Goal: Navigation & Orientation: Find specific page/section

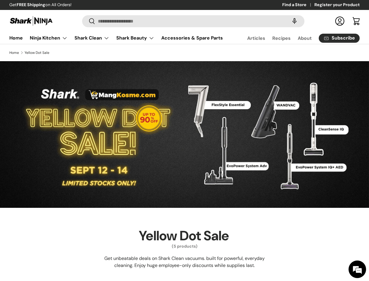
click at [289, 21] on speech-search-button at bounding box center [295, 21] width 19 height 13
click at [123, 44] on summary "Shark Beauty" at bounding box center [135, 38] width 45 height 12
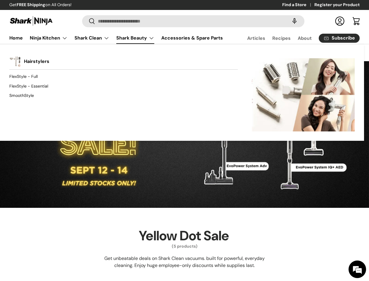
click at [177, 59] on div "Back Shark Beauty Hairstylers FlexStyle - Full FlexStyle - Essential SmoothStyl…" at bounding box center [182, 92] width 365 height 97
click at [264, 61] on div "Back Shark Beauty Hairstylers FlexStyle - Full FlexStyle - Essential SmoothStyl…" at bounding box center [182, 92] width 365 height 97
click at [343, 59] on div "Back Shark Beauty Hairstylers FlexStyle - Full FlexStyle - Essential SmoothStyl…" at bounding box center [182, 92] width 365 height 97
click at [130, 59] on div "Back Shark Beauty Hairstylers FlexStyle - Full FlexStyle - Essential SmoothStyl…" at bounding box center [182, 92] width 365 height 97
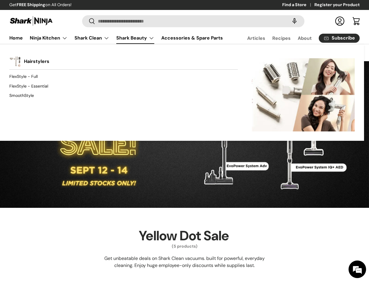
click at [204, 61] on div "Back Shark Beauty Hairstylers FlexStyle - Full FlexStyle - Essential SmoothStyl…" at bounding box center [182, 92] width 365 height 97
click at [281, 59] on div "Back Shark Beauty Hairstylers FlexStyle - Full FlexStyle - Essential SmoothStyl…" at bounding box center [182, 92] width 365 height 97
click at [248, 59] on div "Back Shark Beauty Hairstylers FlexStyle - Full FlexStyle - Essential SmoothStyl…" at bounding box center [182, 92] width 365 height 97
